Goal: Check status: Check status

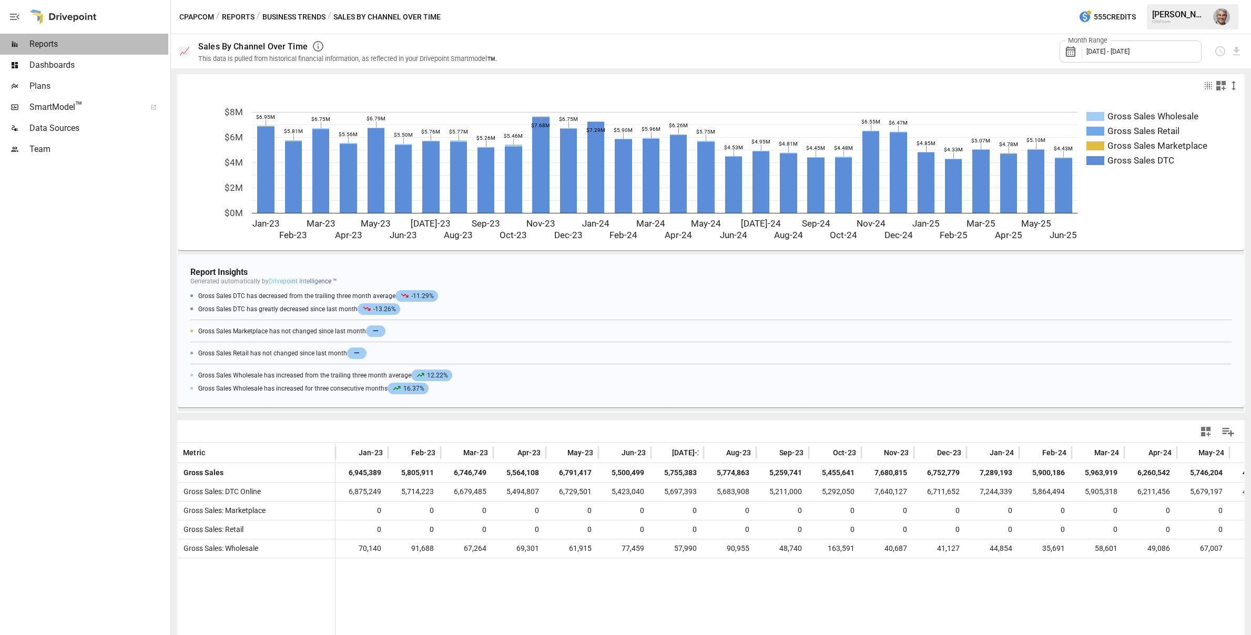
click at [51, 39] on span "Reports" at bounding box center [98, 44] width 139 height 13
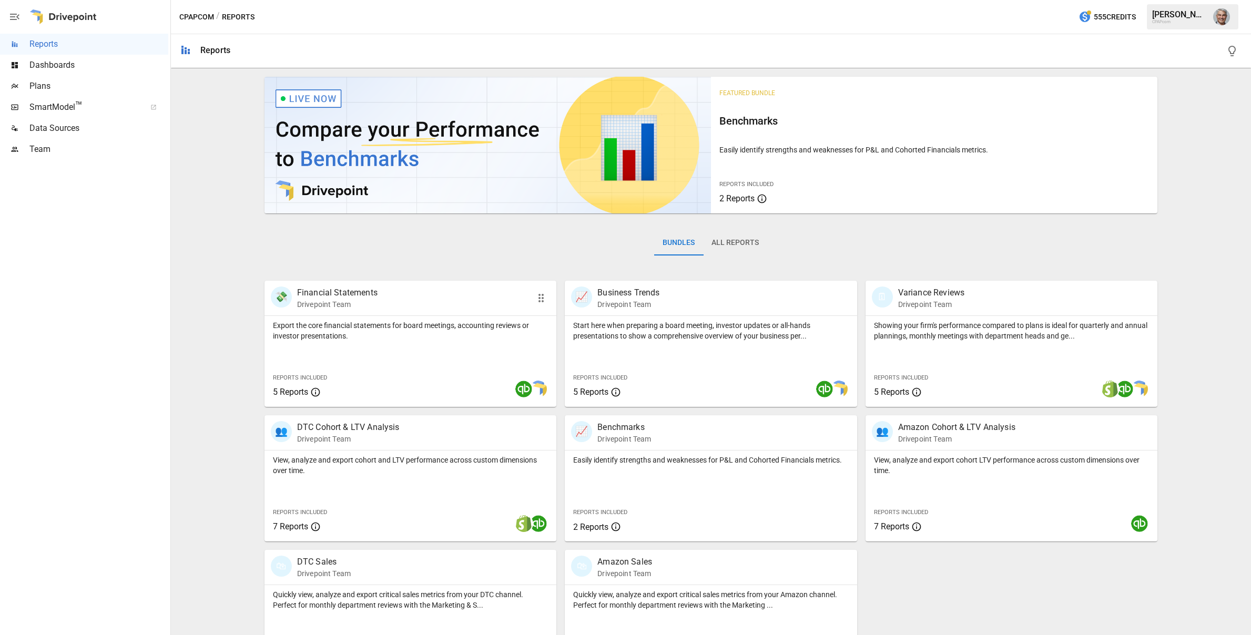
click at [383, 296] on div "💸 Financial Statements Drivepoint Team" at bounding box center [387, 298] width 233 height 23
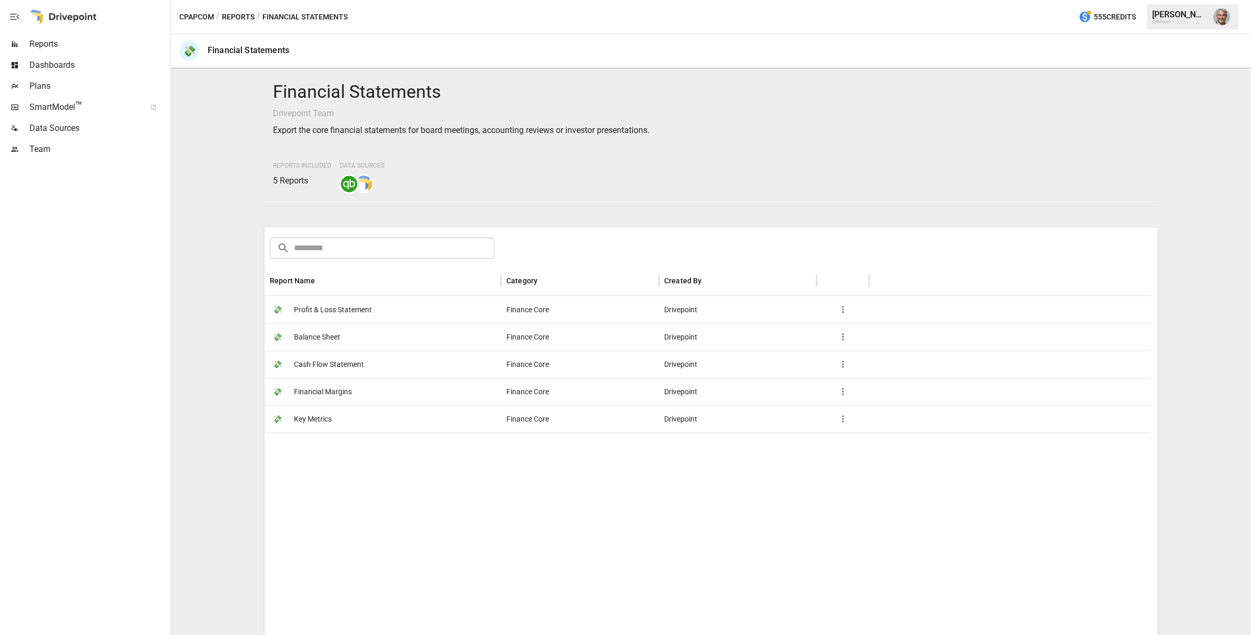
click at [362, 309] on span "Profit & Loss Statement" at bounding box center [333, 310] width 78 height 27
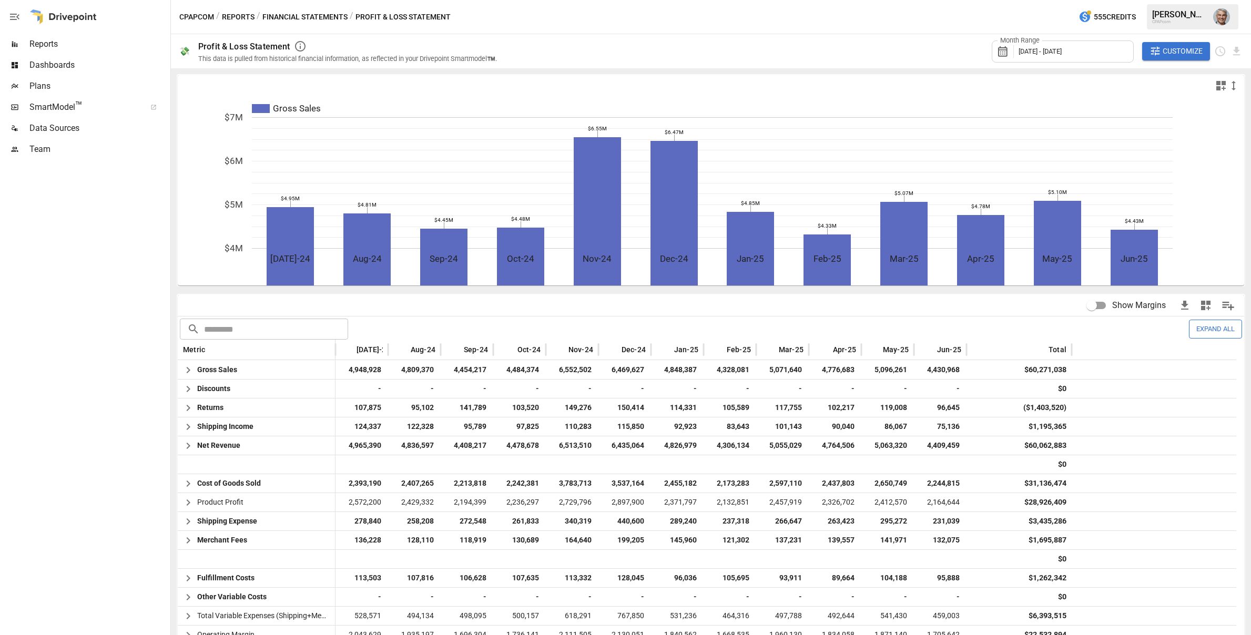
click at [1080, 58] on div "Month Range [DATE] - [DATE]" at bounding box center [1063, 51] width 142 height 22
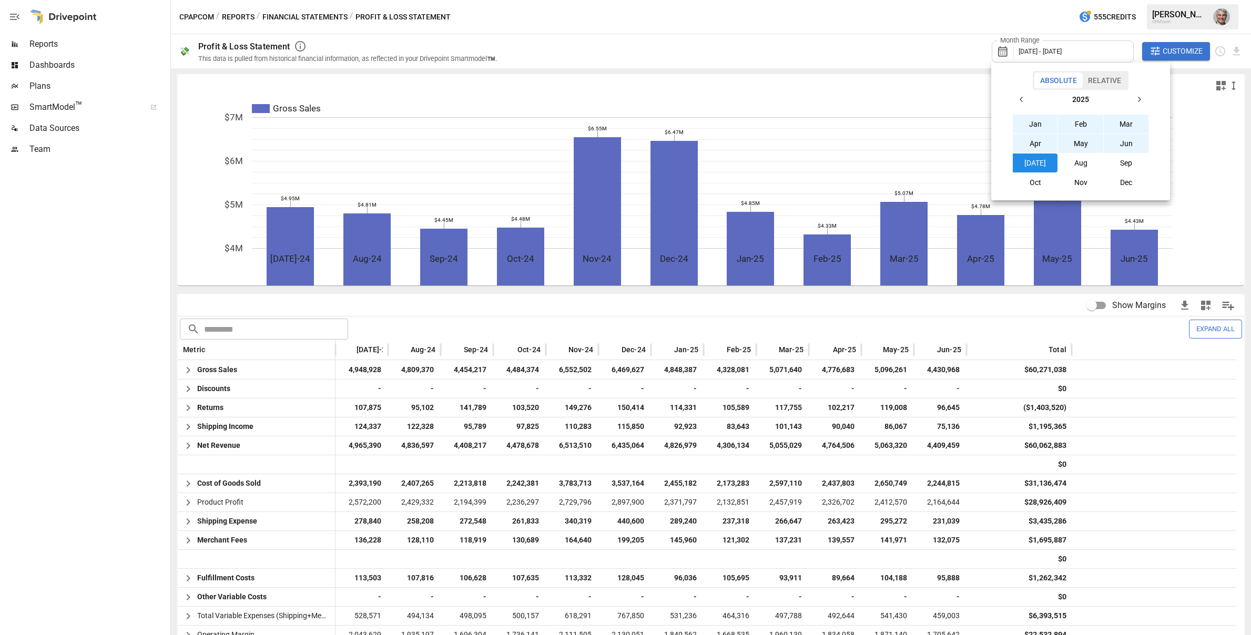
click at [1023, 99] on icon "button" at bounding box center [1022, 99] width 8 height 8
click at [1135, 144] on button "Jun" at bounding box center [1126, 143] width 45 height 19
click at [1087, 49] on div at bounding box center [625, 317] width 1251 height 635
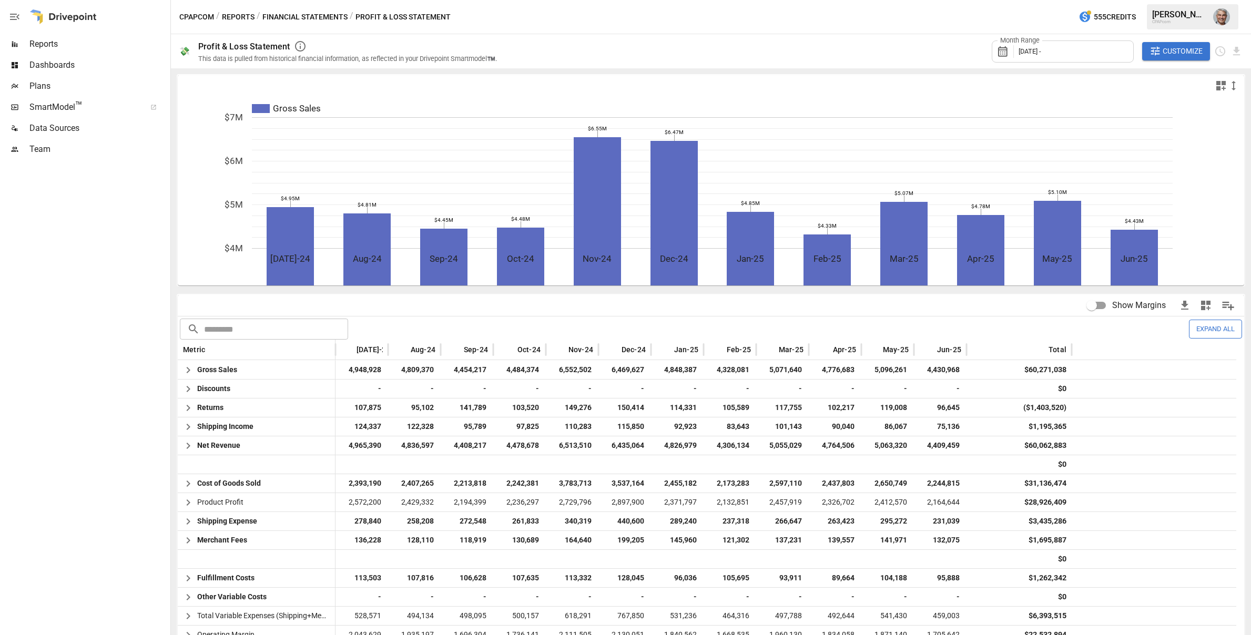
click at [1088, 49] on div "Month Range [DATE] -" at bounding box center [1063, 51] width 142 height 22
click at [1042, 131] on button "Jan" at bounding box center [1035, 124] width 45 height 19
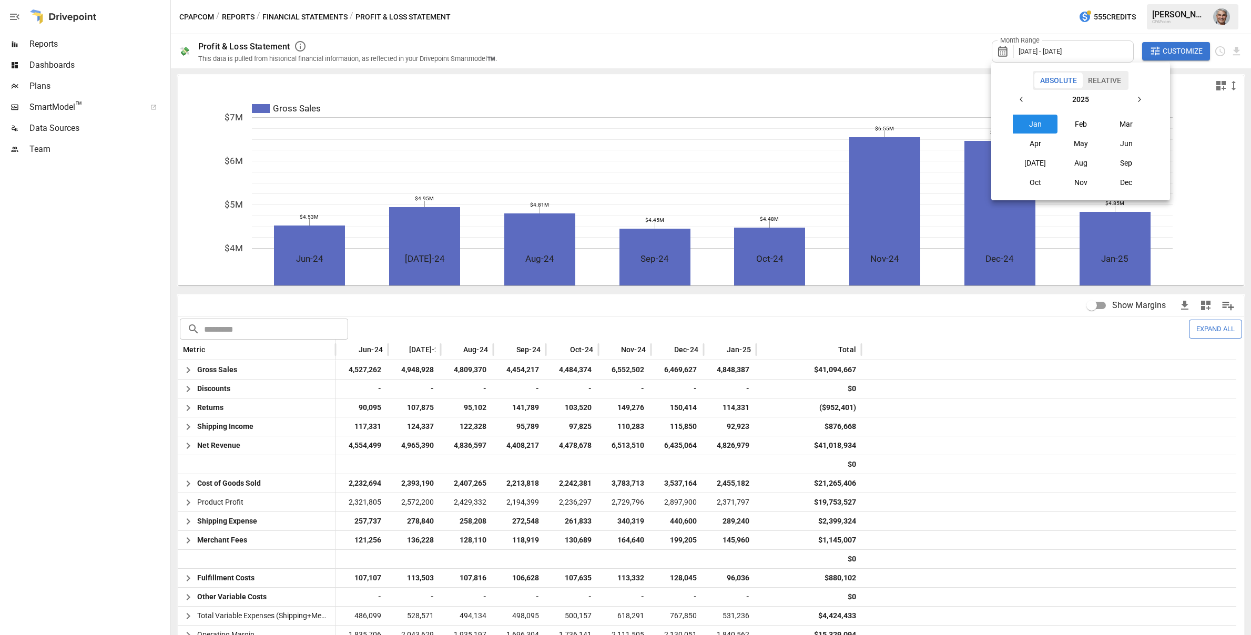
click at [1180, 51] on div at bounding box center [625, 317] width 1251 height 635
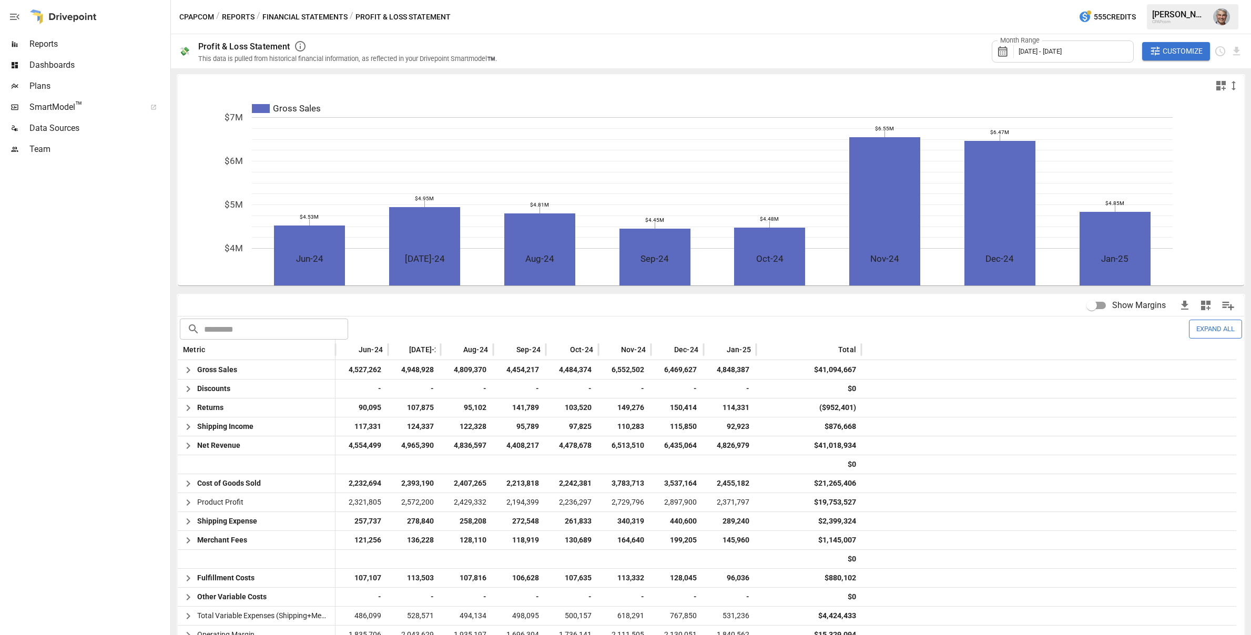
click at [1180, 51] on span "Customize" at bounding box center [1183, 51] width 40 height 13
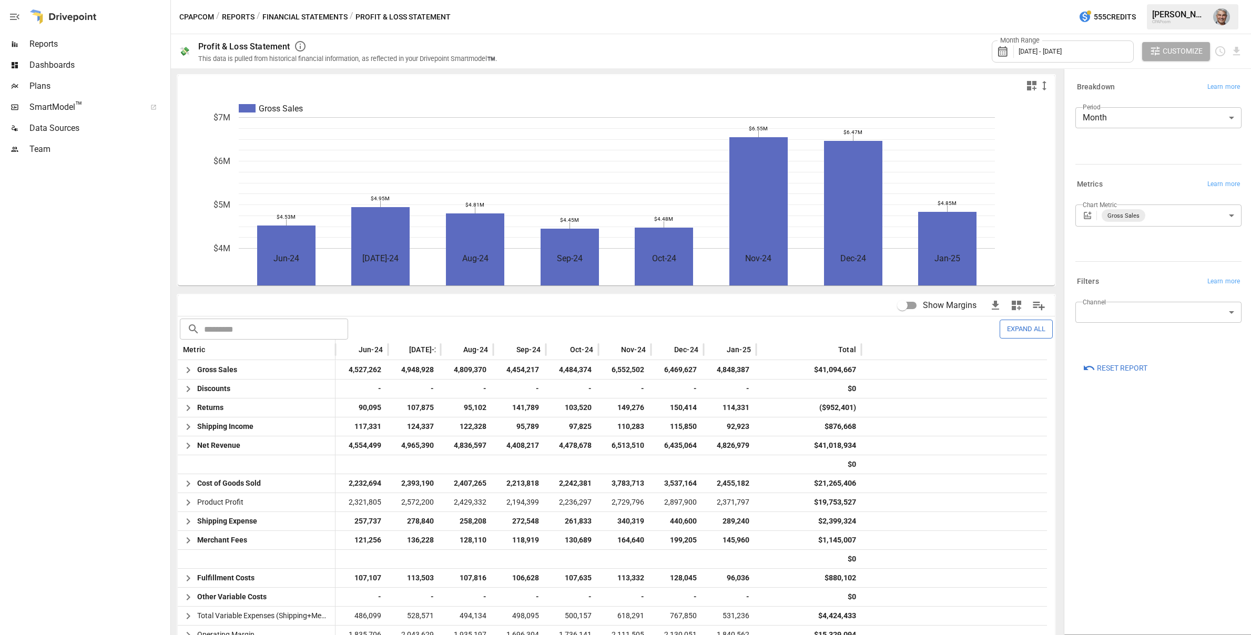
click at [1080, 55] on div "Month Range [DATE] - [DATE]" at bounding box center [1063, 51] width 142 height 22
click at [1020, 100] on icon "button" at bounding box center [1022, 99] width 8 height 8
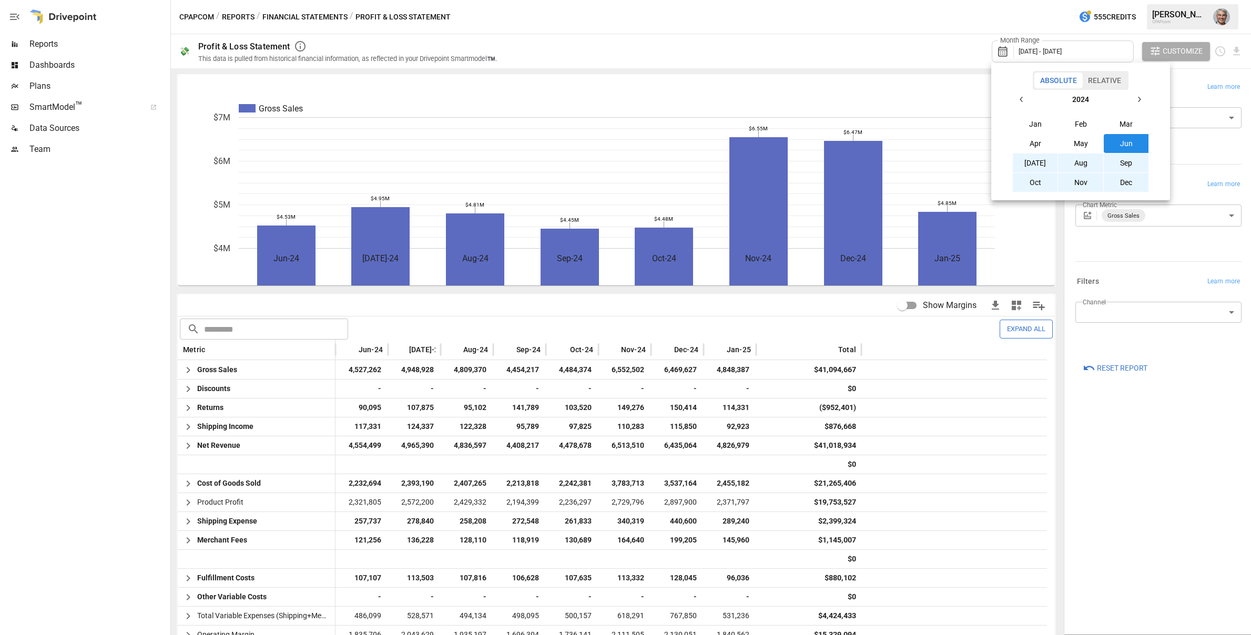
click at [1126, 139] on button "Jun" at bounding box center [1126, 143] width 45 height 19
click at [1138, 100] on icon "button" at bounding box center [1139, 99] width 8 height 8
click at [1040, 166] on button "[DATE]" at bounding box center [1035, 163] width 45 height 19
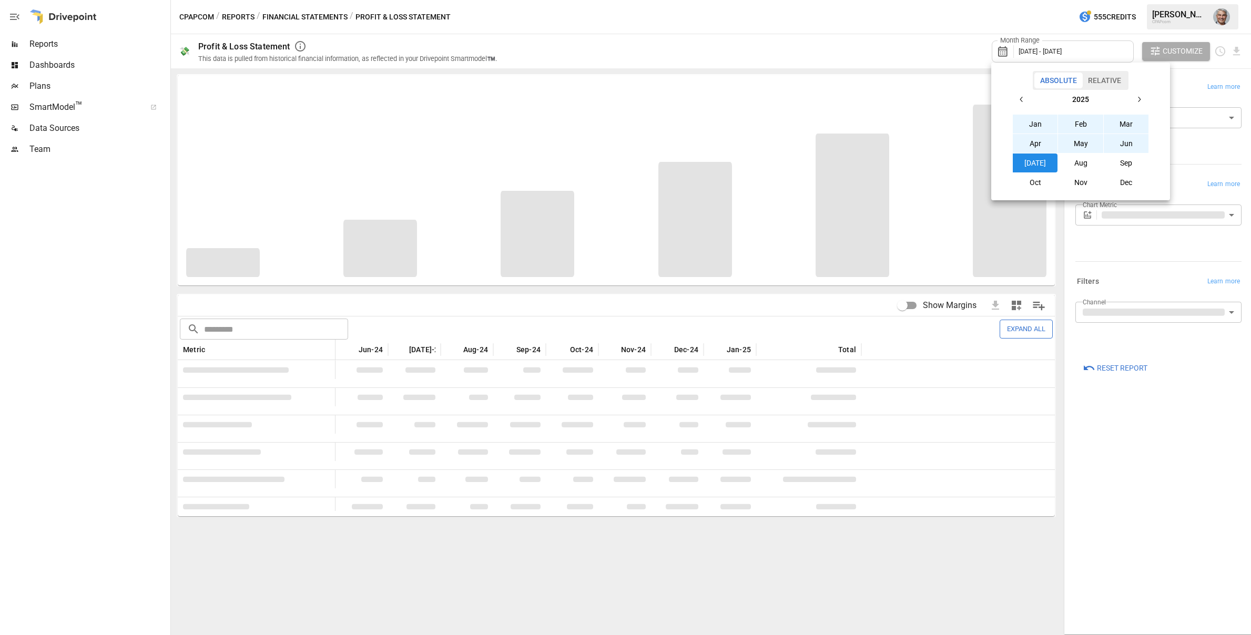
click at [928, 106] on div at bounding box center [625, 317] width 1251 height 635
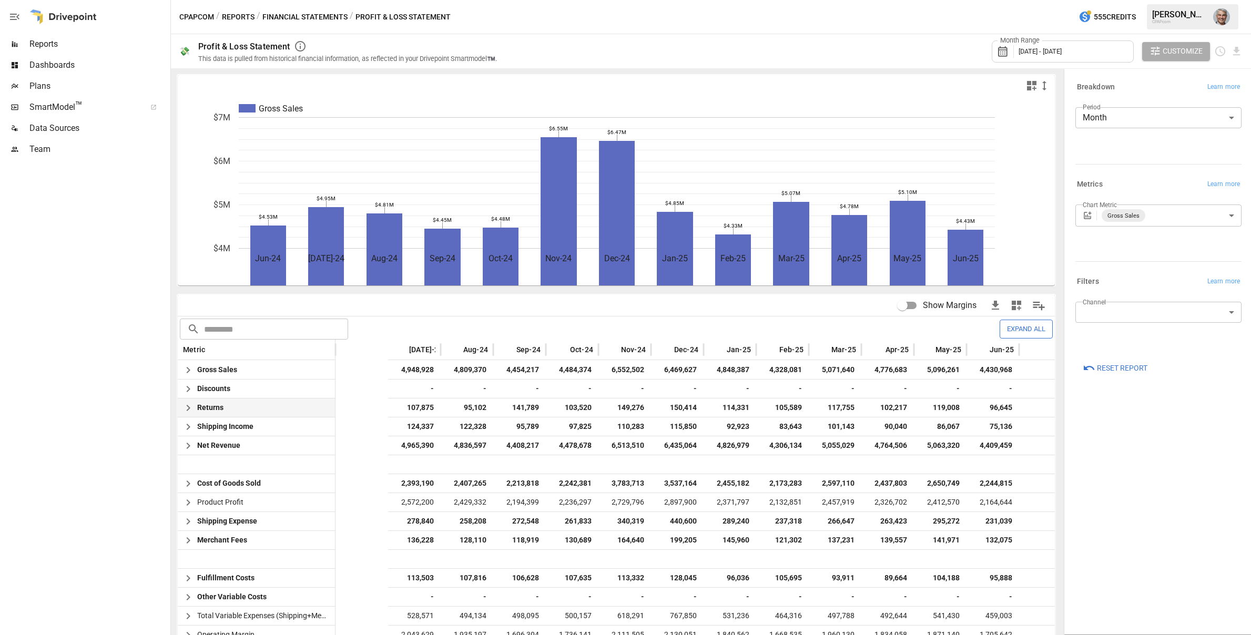
scroll to position [0, 77]
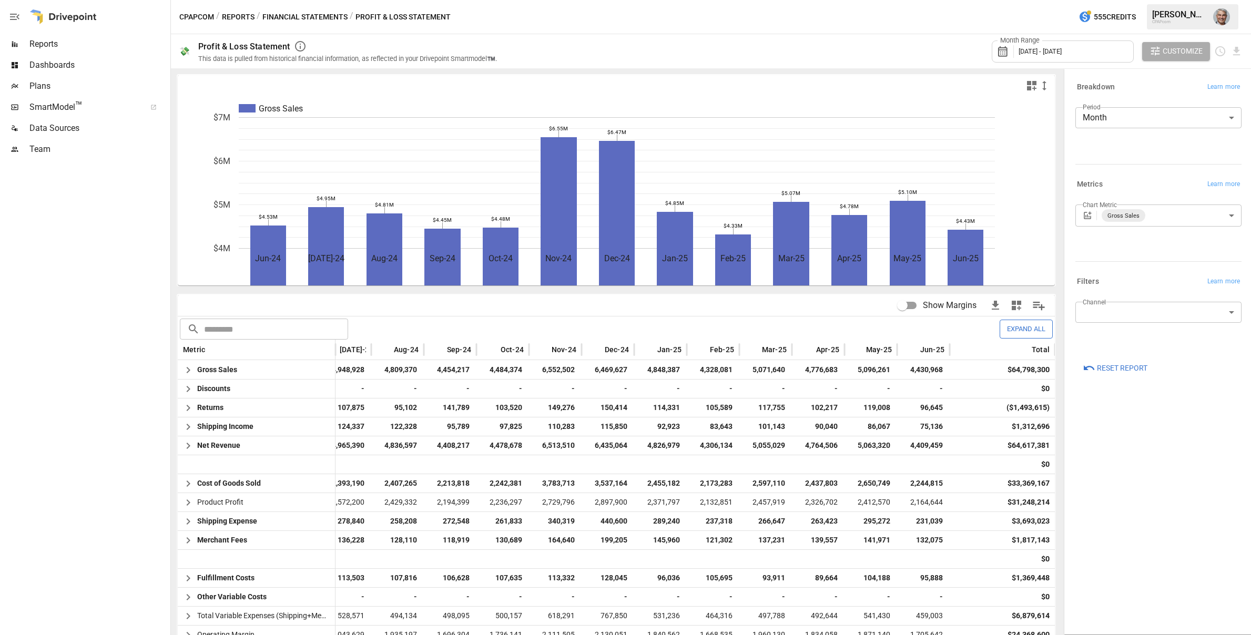
click at [1093, 56] on div "Month Range [DATE] - [DATE]" at bounding box center [1063, 51] width 142 height 22
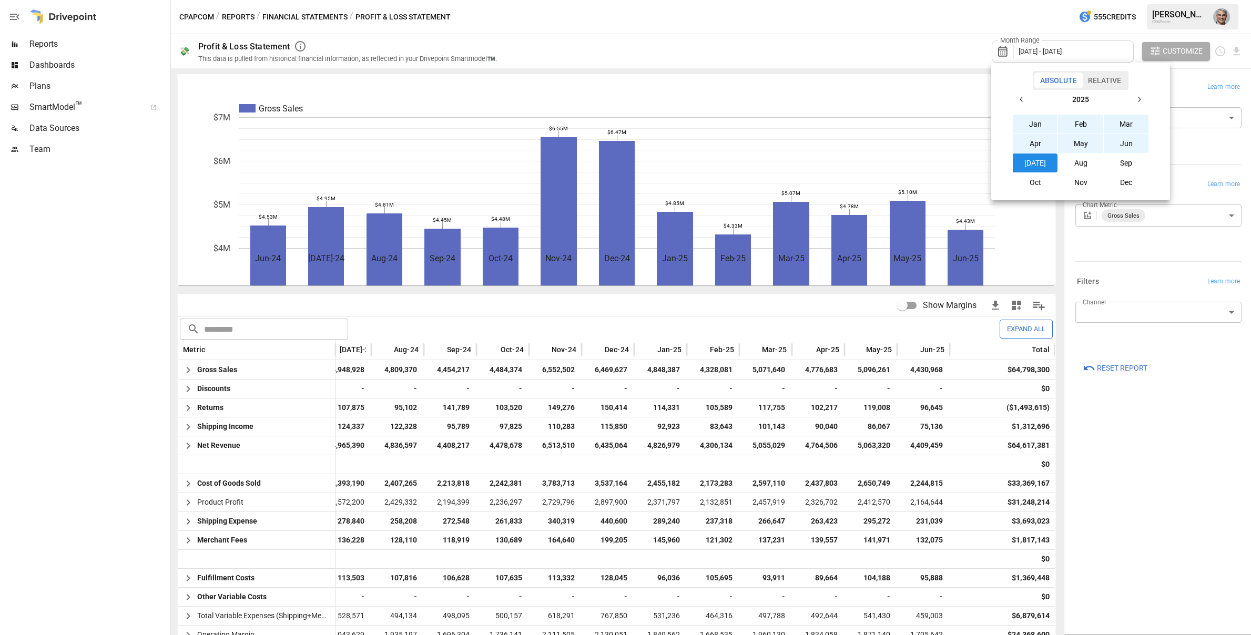
click at [1088, 158] on button "Aug" at bounding box center [1080, 163] width 45 height 19
click at [1022, 100] on icon "button" at bounding box center [1022, 99] width 8 height 8
click at [1037, 120] on button "Jan" at bounding box center [1035, 124] width 45 height 19
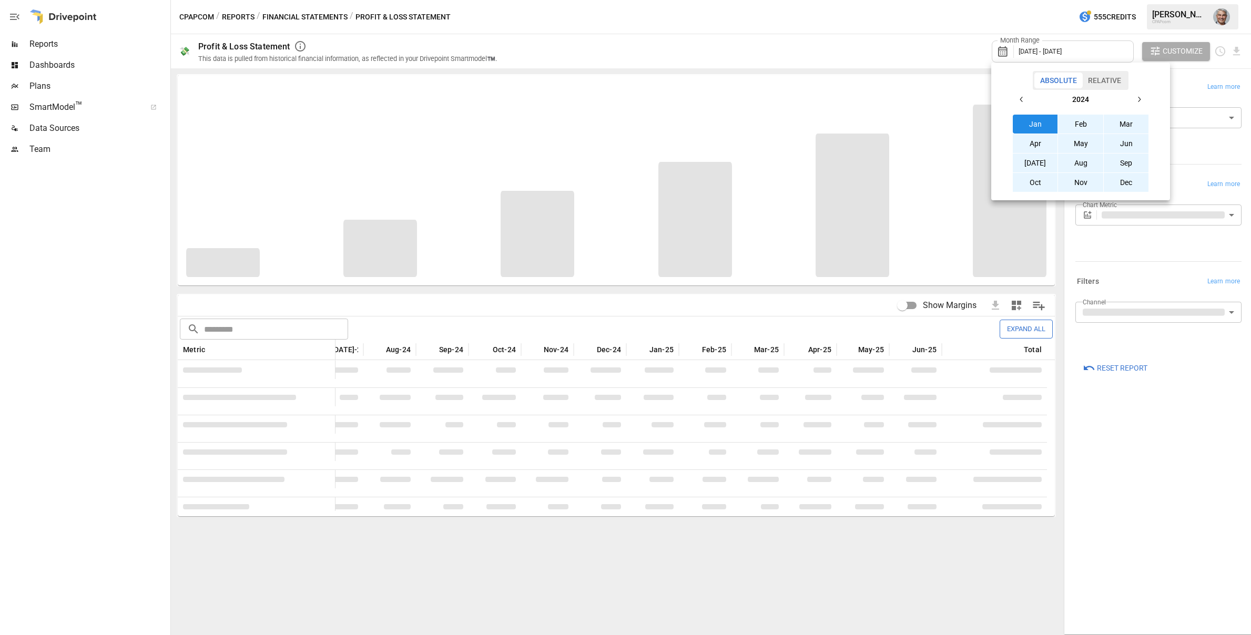
scroll to position [0, 69]
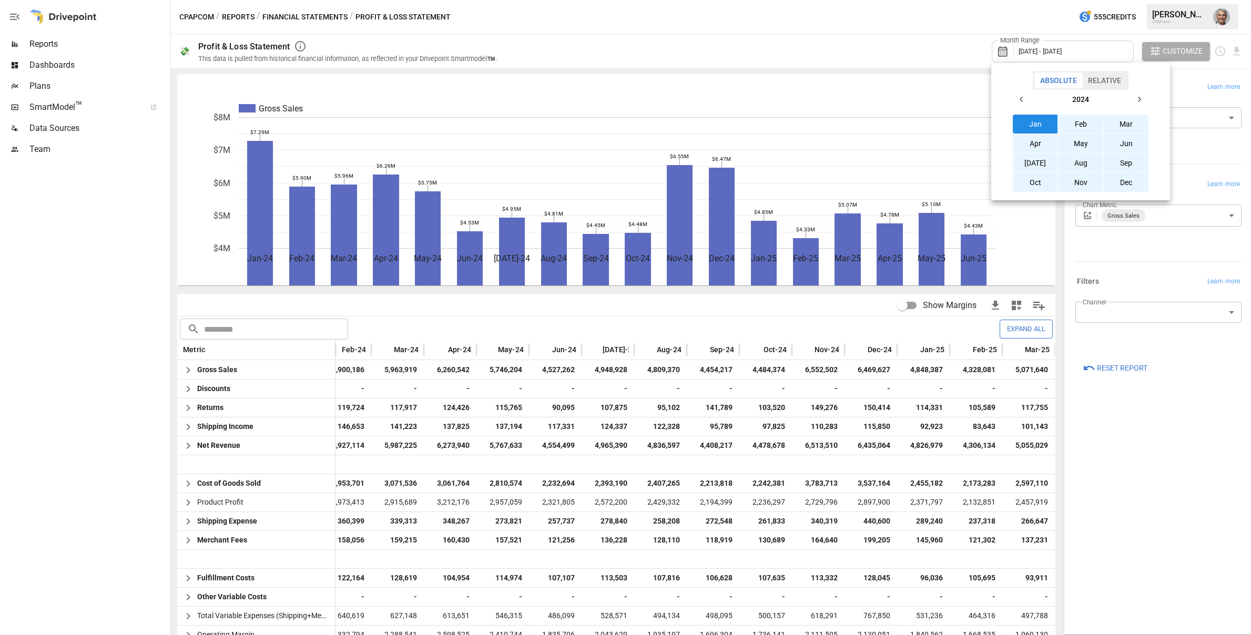
drag, startPoint x: 923, startPoint y: 424, endPoint x: 935, endPoint y: 423, distance: 12.1
click at [935, 423] on div at bounding box center [625, 317] width 1251 height 635
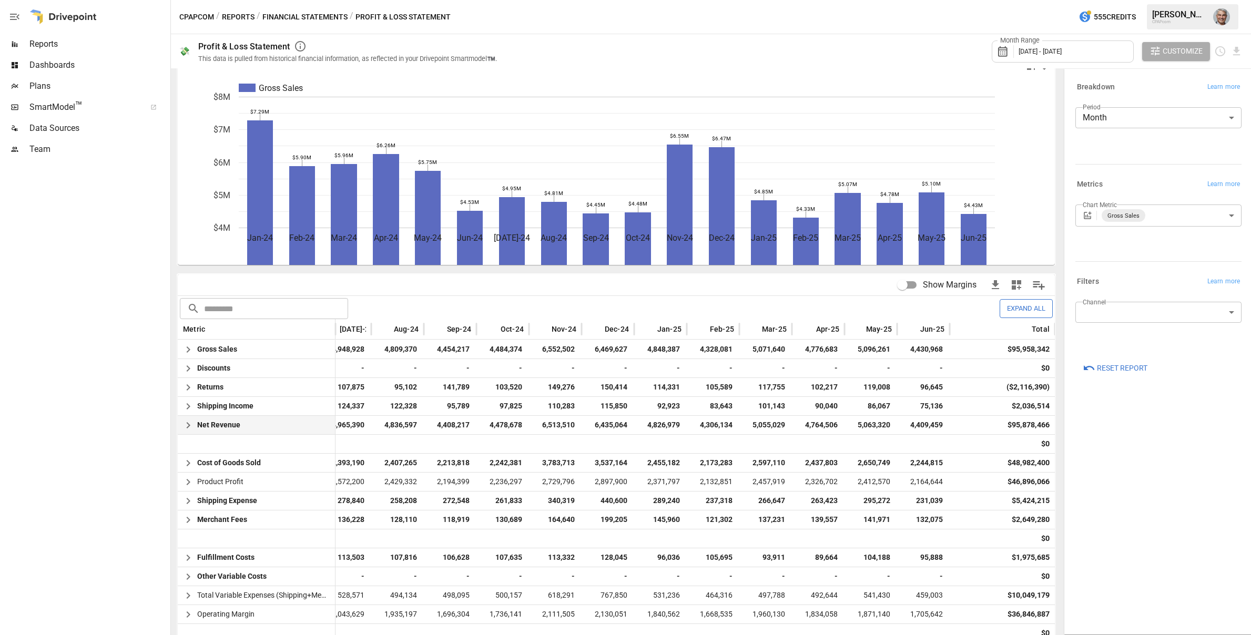
scroll to position [34, 0]
